Goal: Find specific page/section: Find specific page/section

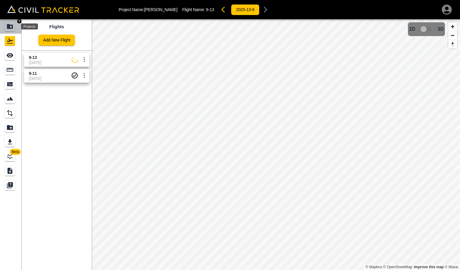
click at [9, 27] on icon "Projects" at bounding box center [10, 26] width 6 height 5
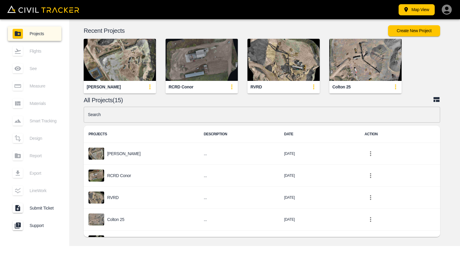
click at [198, 64] on img "button" at bounding box center [202, 60] width 72 height 42
